Goal: Task Accomplishment & Management: Use online tool/utility

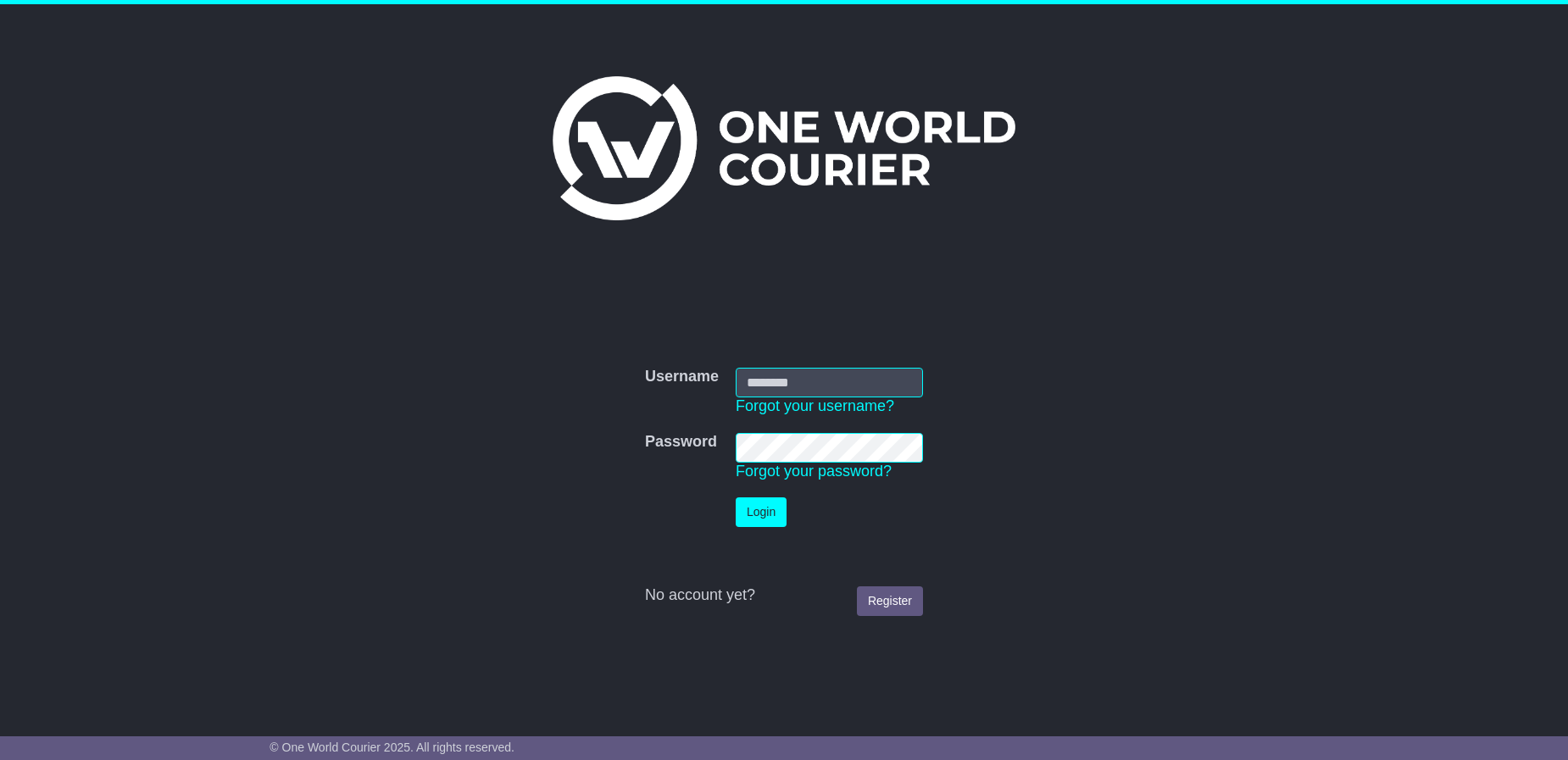
type input "**********"
click at [758, 515] on button "Login" at bounding box center [760, 513] width 51 height 30
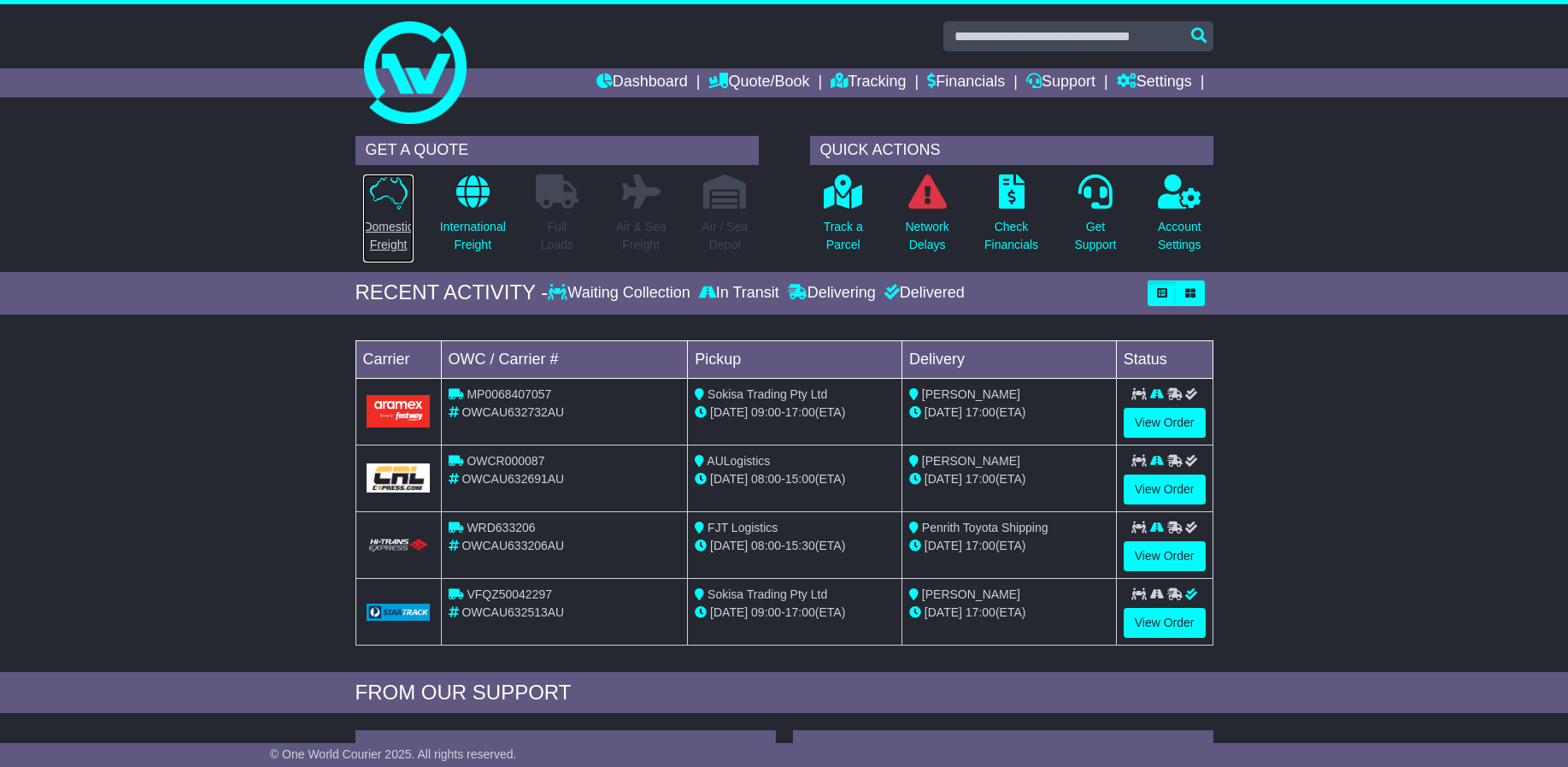
click at [385, 213] on link "Domestic Freight" at bounding box center [388, 218] width 51 height 89
